Goal: Check status: Check status

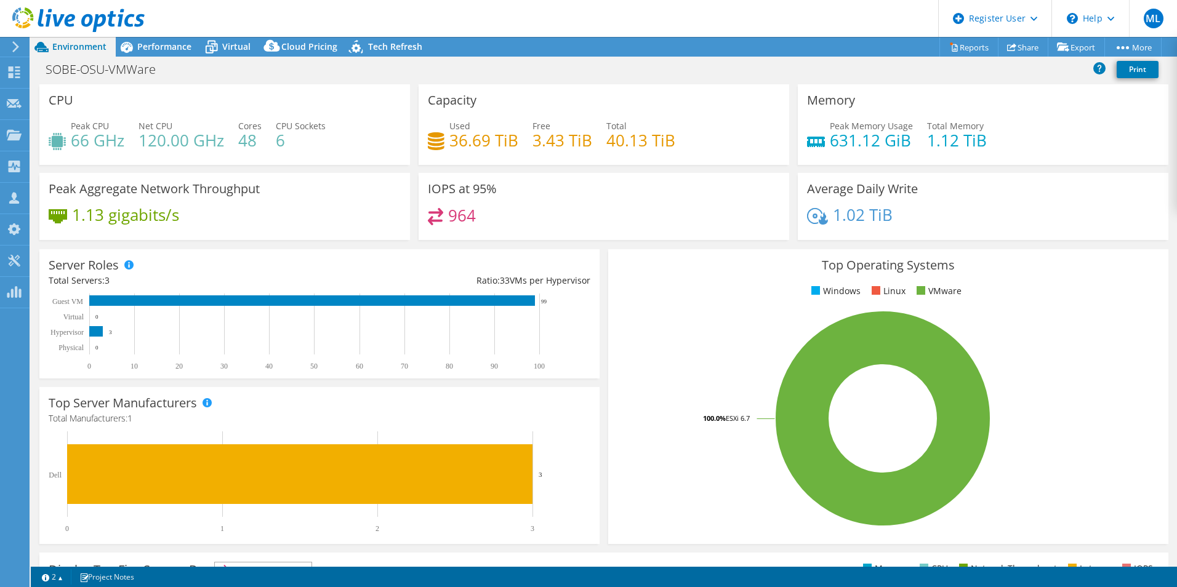
select select "USD"
click at [127, 50] on icon at bounding box center [127, 47] width 22 height 22
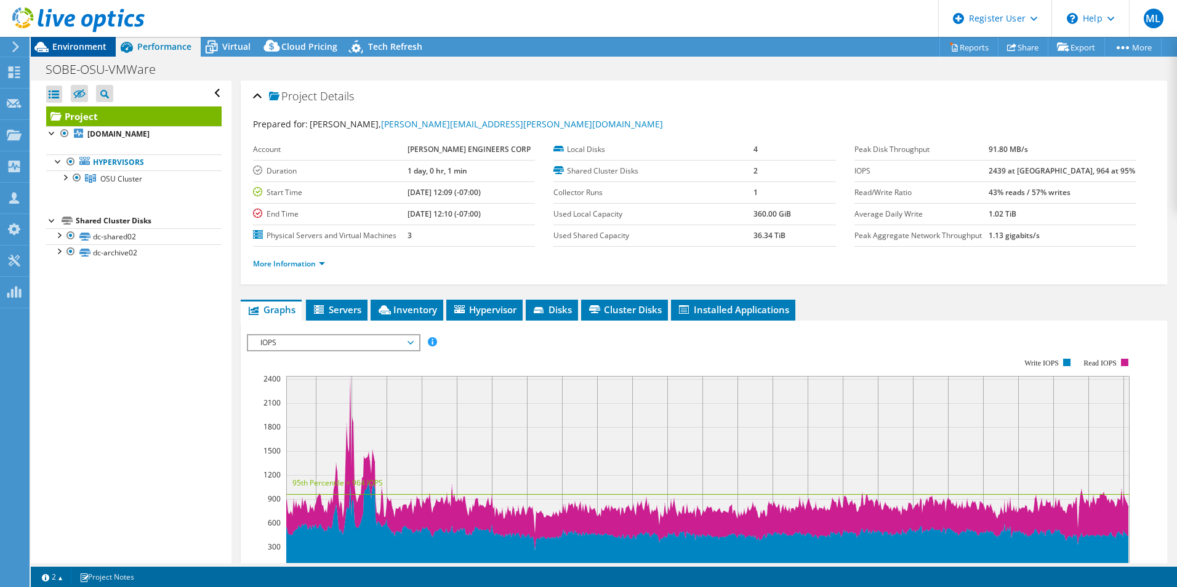
click at [98, 52] on span "Environment" at bounding box center [79, 47] width 54 height 12
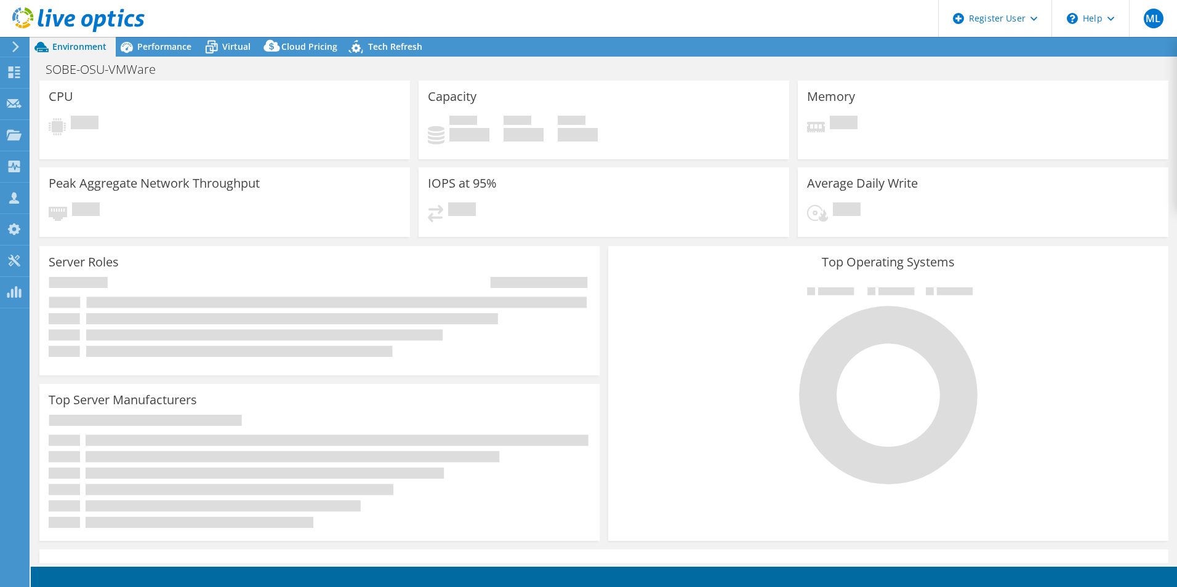
select select "USD"
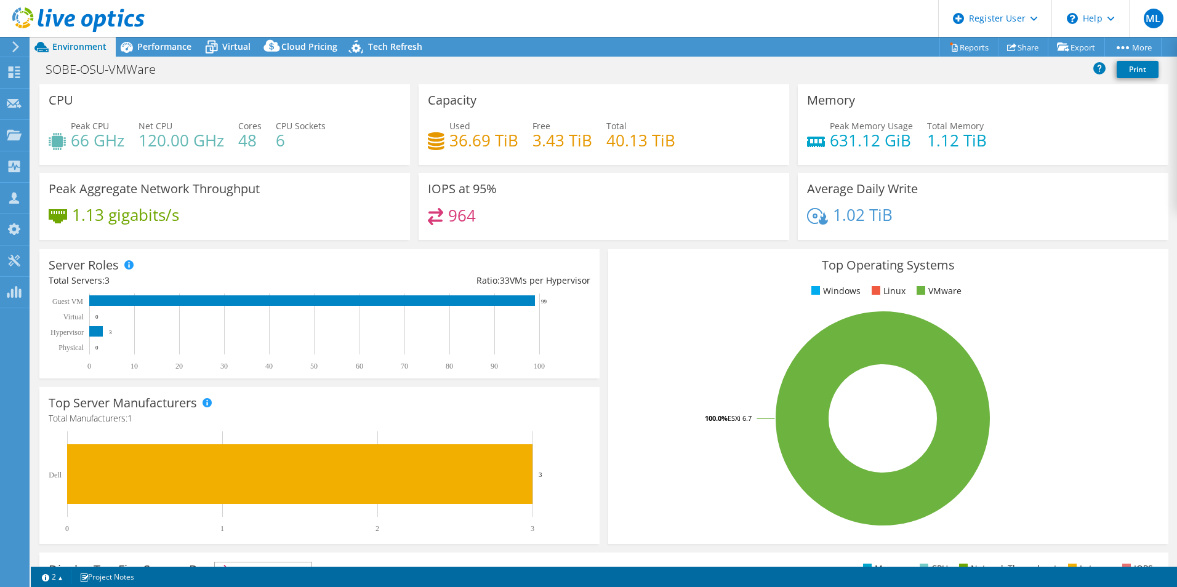
click at [584, 57] on div "SOBE-OSU-VMWare Print" at bounding box center [604, 71] width 1146 height 28
